Goal: Download file/media

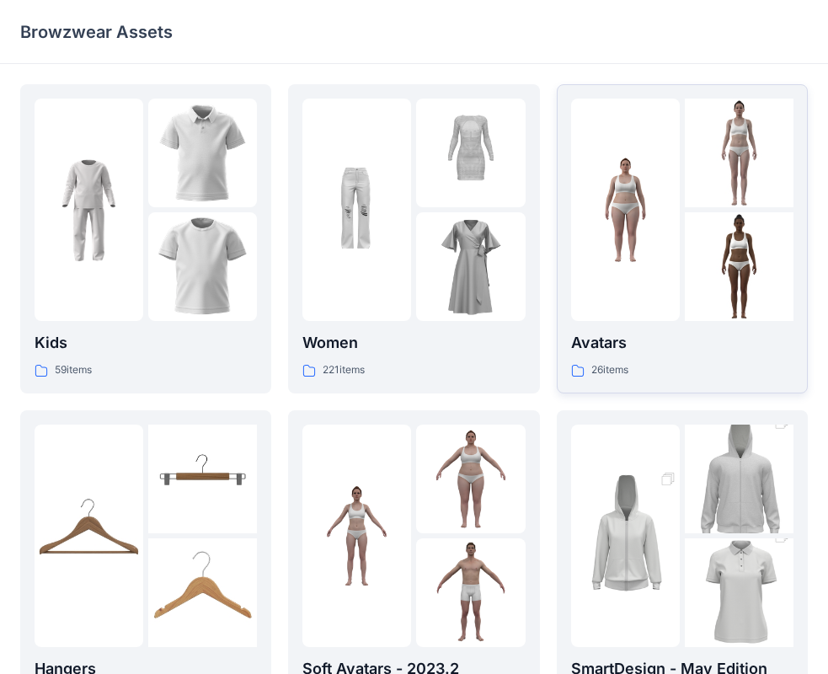
click at [625, 254] on img at bounding box center [625, 210] width 109 height 109
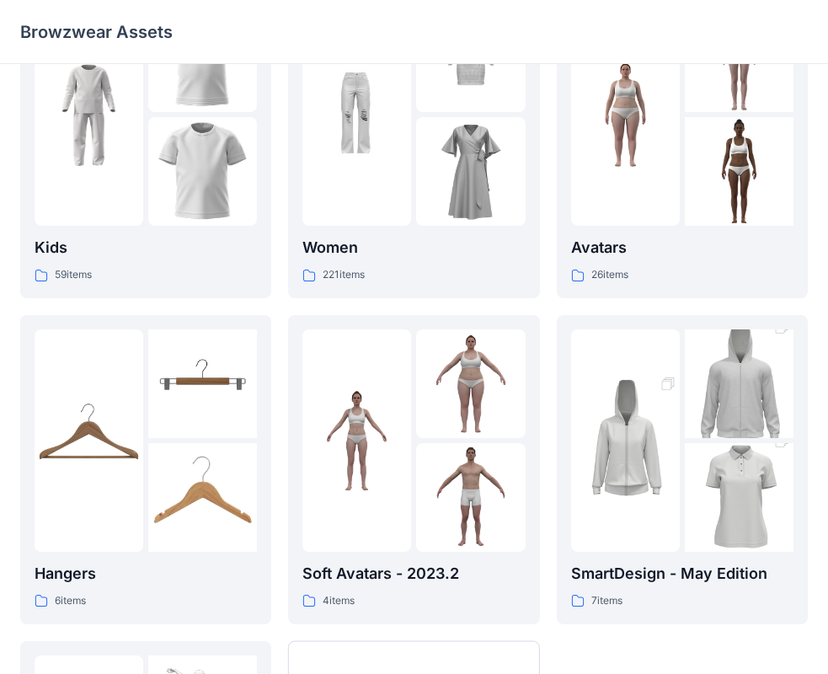
scroll to position [23, 0]
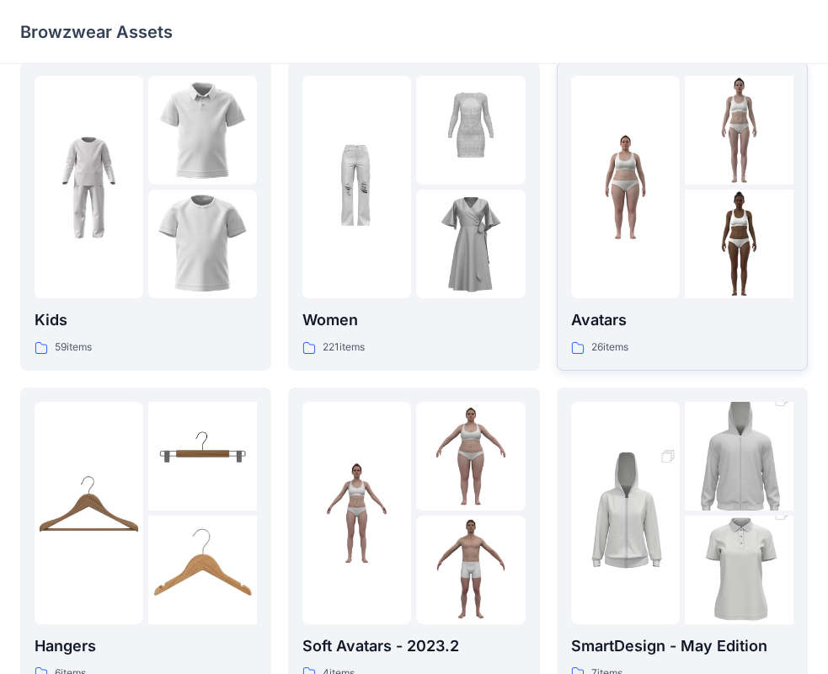
click at [594, 260] on div at bounding box center [625, 187] width 109 height 223
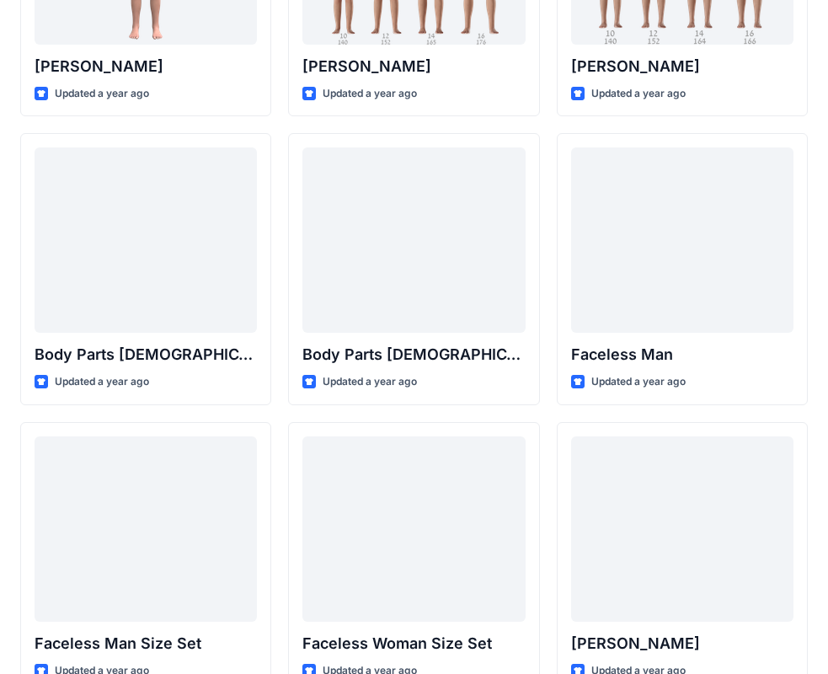
scroll to position [629, 0]
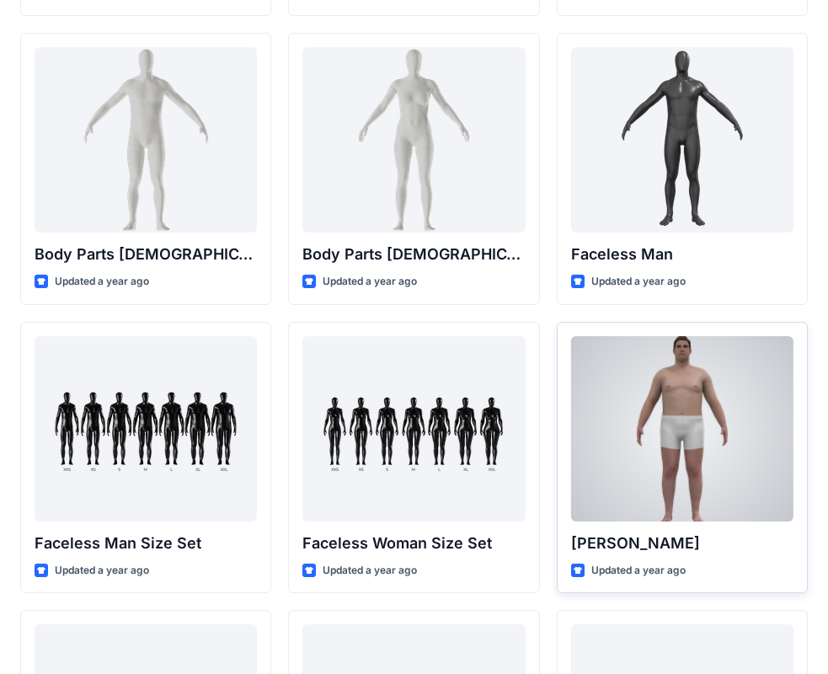
click at [691, 464] on div at bounding box center [682, 428] width 223 height 185
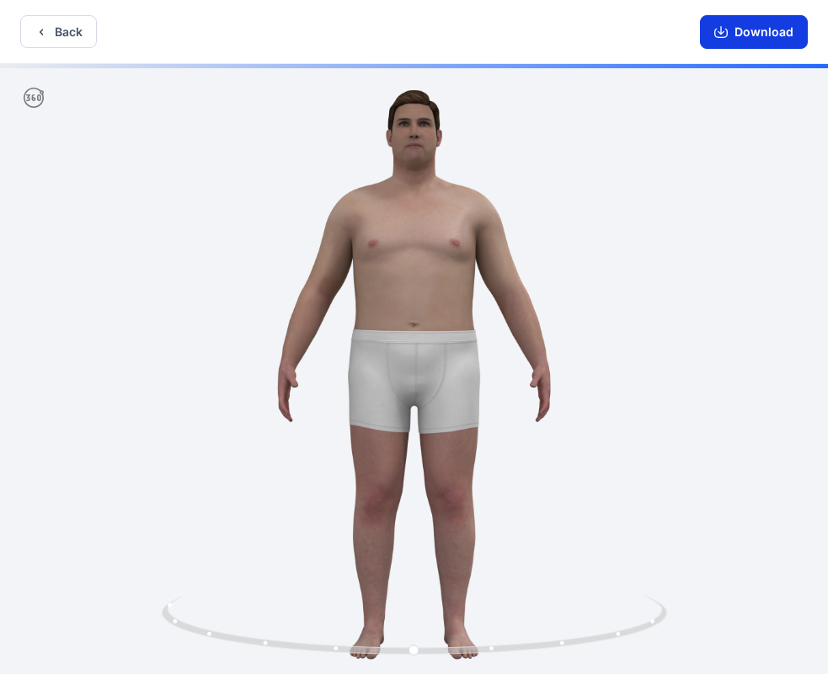
click at [746, 29] on button "Download" at bounding box center [754, 32] width 108 height 34
